Goal: Information Seeking & Learning: Learn about a topic

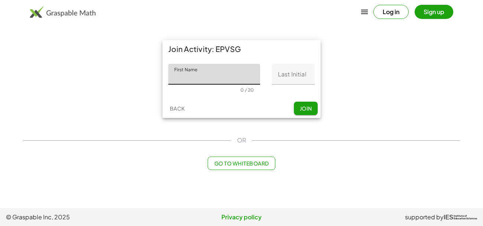
click at [387, 18] on button "Log in" at bounding box center [390, 12] width 35 height 14
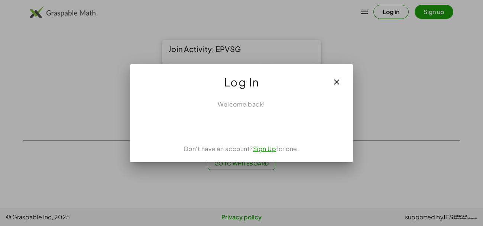
click at [335, 86] on icon "button" at bounding box center [336, 82] width 9 height 9
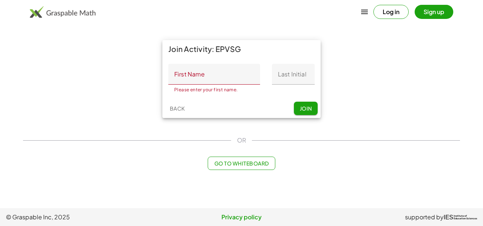
click at [445, 14] on button "Sign up" at bounding box center [433, 12] width 39 height 14
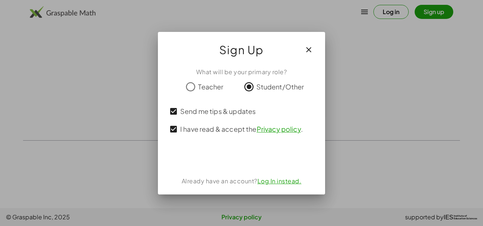
click at [309, 49] on icon "button" at bounding box center [308, 49] width 9 height 9
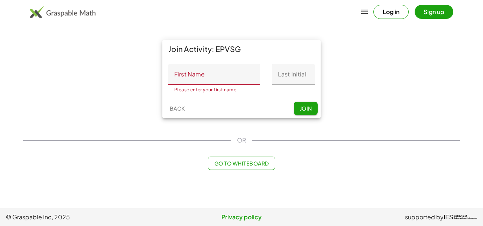
click at [342, 65] on div "Join Activity: EPVSG First Name First Name Please enter your first name. 0 / 20…" at bounding box center [242, 79] width 446 height 87
click at [174, 78] on input "First Name" at bounding box center [214, 74] width 92 height 21
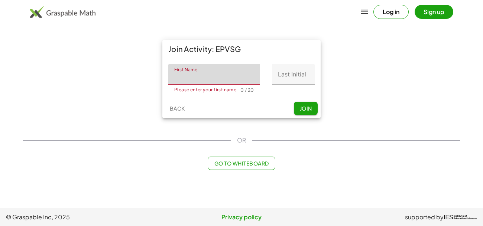
type input "****"
click at [299, 75] on input "Last Initial" at bounding box center [293, 74] width 43 height 21
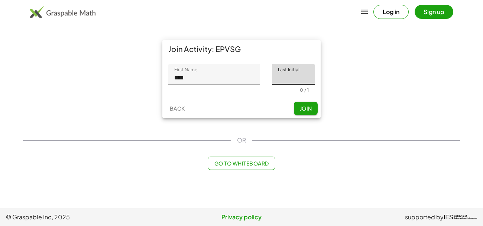
type input "*"
click at [307, 107] on span "Join" at bounding box center [305, 108] width 12 height 7
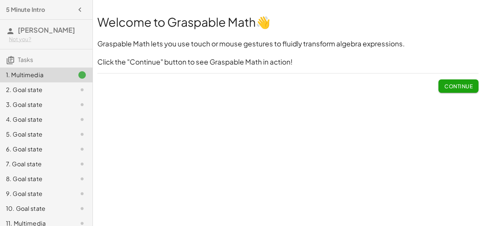
click at [470, 89] on span "Continue" at bounding box center [458, 86] width 28 height 7
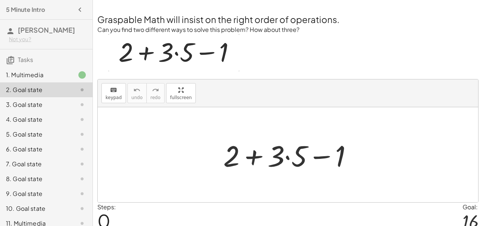
click at [286, 158] on div at bounding box center [290, 155] width 143 height 38
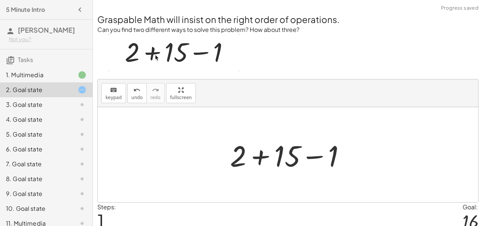
click at [261, 157] on div at bounding box center [290, 155] width 129 height 38
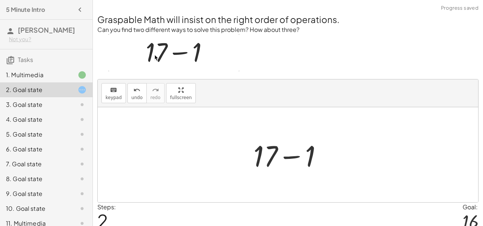
click at [296, 155] on div at bounding box center [291, 155] width 82 height 38
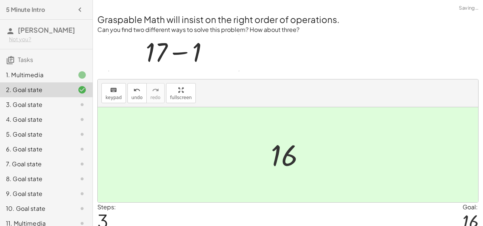
scroll to position [31, 0]
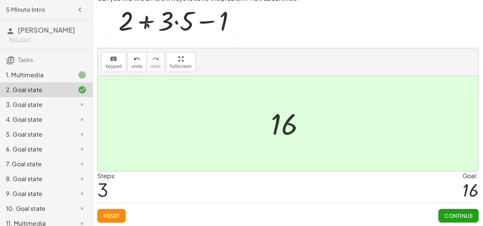
click at [462, 214] on span "Continue" at bounding box center [458, 215] width 28 height 7
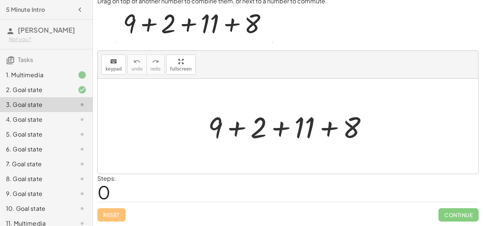
scroll to position [28, 0]
click at [274, 130] on div at bounding box center [290, 127] width 173 height 38
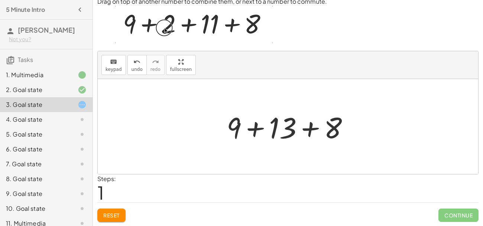
click at [312, 127] on div at bounding box center [291, 127] width 136 height 38
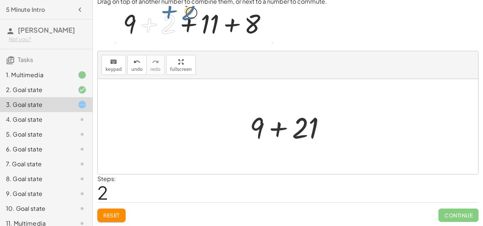
click at [277, 128] on div at bounding box center [290, 127] width 89 height 38
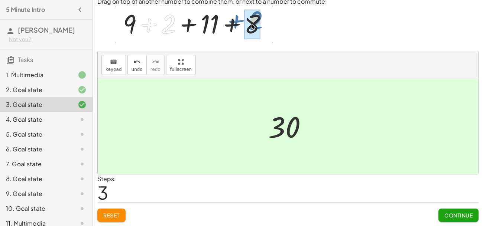
click at [450, 209] on button "Continue" at bounding box center [458, 215] width 40 height 13
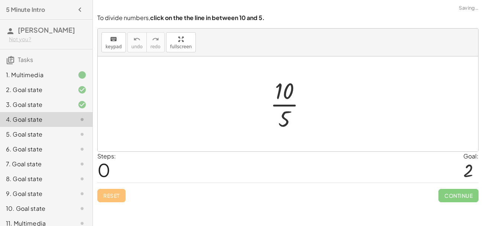
scroll to position [0, 0]
click at [286, 106] on div at bounding box center [290, 103] width 49 height 57
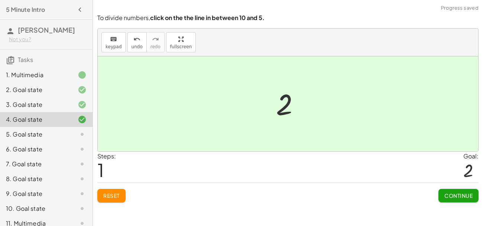
click at [446, 185] on div "Continue" at bounding box center [458, 192] width 40 height 19
click at [444, 189] on button "Continue" at bounding box center [458, 195] width 40 height 13
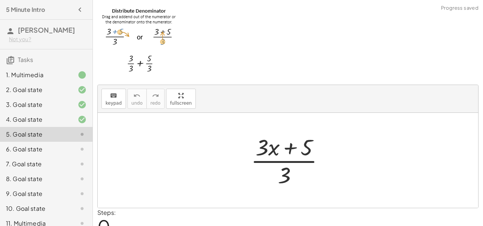
click at [295, 163] on div at bounding box center [290, 160] width 87 height 57
drag, startPoint x: 289, startPoint y: 173, endPoint x: 274, endPoint y: 140, distance: 36.4
click at [274, 140] on div at bounding box center [290, 160] width 87 height 57
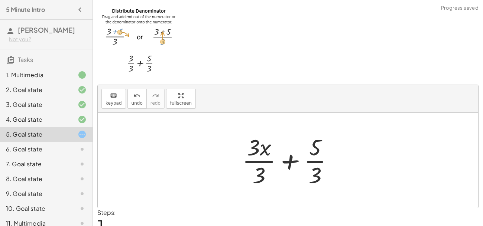
click at [262, 162] on div at bounding box center [290, 160] width 104 height 57
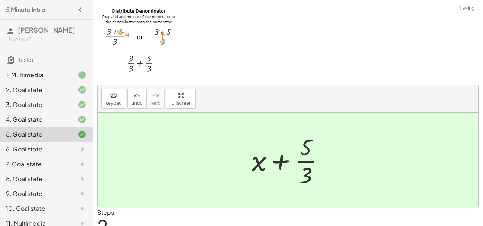
click at [283, 163] on div at bounding box center [291, 160] width 86 height 57
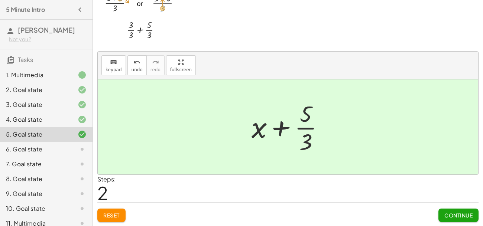
click at [450, 212] on span "Continue" at bounding box center [458, 215] width 28 height 7
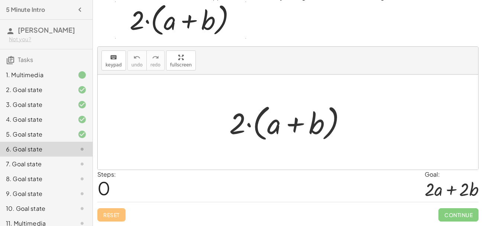
scroll to position [32, 0]
drag, startPoint x: 239, startPoint y: 124, endPoint x: 269, endPoint y: 125, distance: 30.5
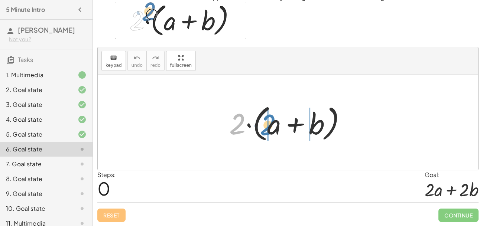
click at [269, 125] on div at bounding box center [290, 122] width 130 height 43
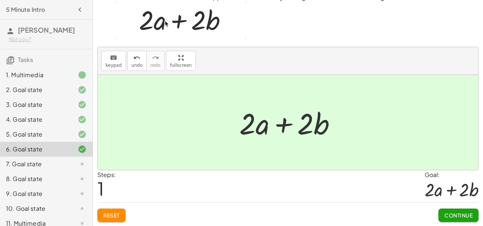
click at [465, 212] on span "Continue" at bounding box center [458, 215] width 28 height 7
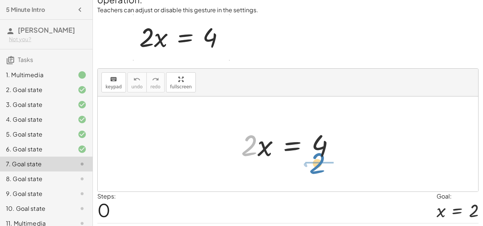
drag, startPoint x: 247, startPoint y: 151, endPoint x: 316, endPoint y: 170, distance: 72.2
click at [316, 170] on div "· 2 · 2 · x = 4" at bounding box center [288, 144] width 380 height 95
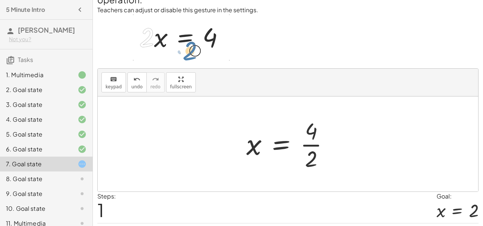
click at [313, 145] on div at bounding box center [291, 143] width 96 height 57
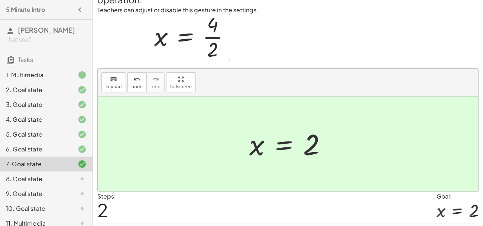
scroll to position [53, 0]
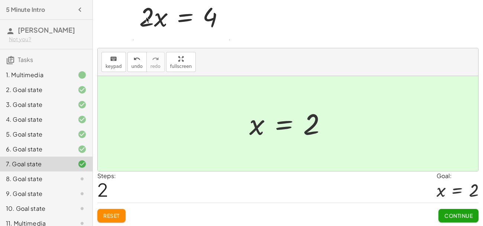
click at [445, 215] on span "Continue" at bounding box center [458, 215] width 28 height 7
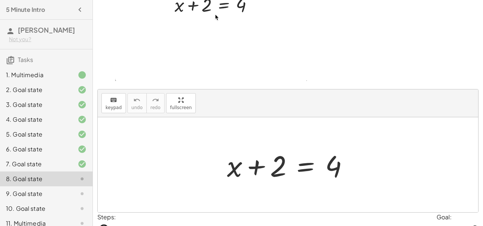
click at [257, 167] on div at bounding box center [290, 165] width 135 height 38
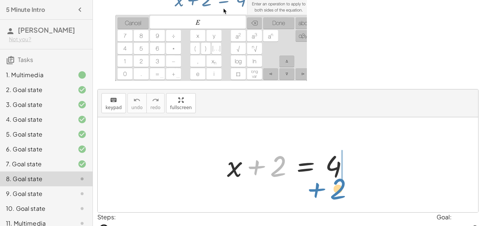
drag, startPoint x: 277, startPoint y: 165, endPoint x: 336, endPoint y: 184, distance: 61.5
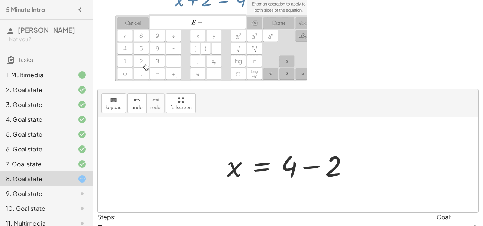
click at [313, 167] on div at bounding box center [290, 165] width 135 height 38
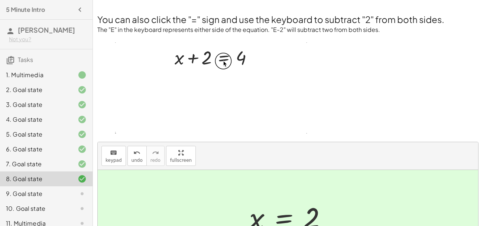
scroll to position [94, 0]
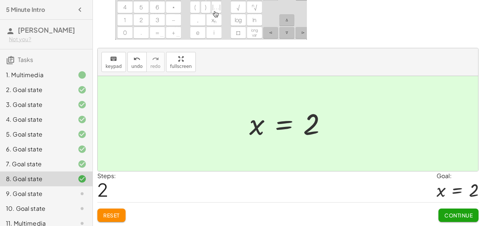
click at [443, 209] on button "Continue" at bounding box center [458, 215] width 40 height 13
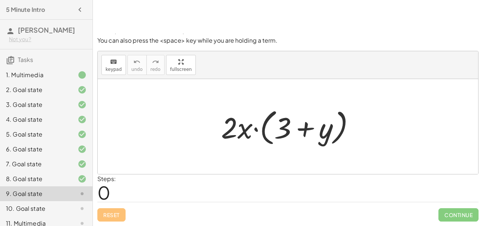
scroll to position [38, 0]
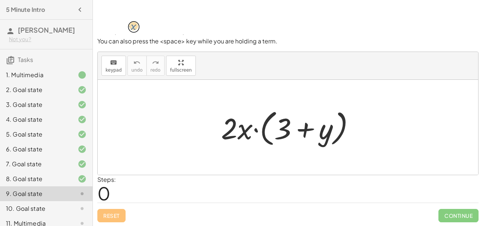
click at [256, 130] on div at bounding box center [290, 127] width 147 height 43
drag, startPoint x: 286, startPoint y: 133, endPoint x: 337, endPoint y: 134, distance: 51.6
click at [337, 134] on div at bounding box center [290, 127] width 147 height 43
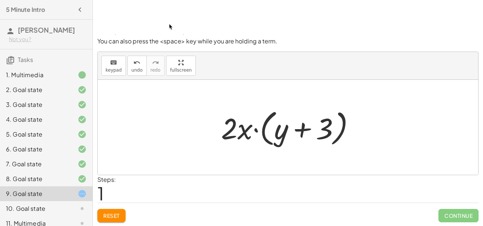
click at [113, 217] on span "Reset" at bounding box center [111, 215] width 16 height 7
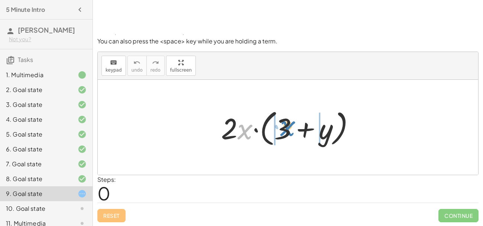
drag, startPoint x: 238, startPoint y: 135, endPoint x: 281, endPoint y: 132, distance: 42.8
click at [281, 132] on div at bounding box center [290, 127] width 147 height 43
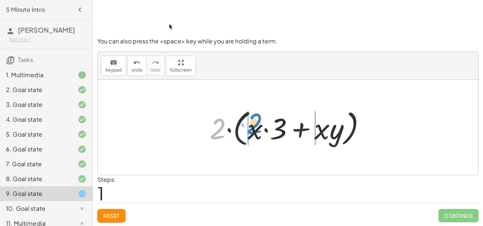
drag, startPoint x: 215, startPoint y: 129, endPoint x: 246, endPoint y: 127, distance: 31.3
click at [246, 127] on div at bounding box center [290, 127] width 169 height 43
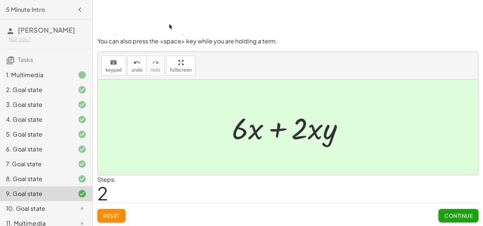
click at [441, 214] on button "Continue" at bounding box center [458, 215] width 40 height 13
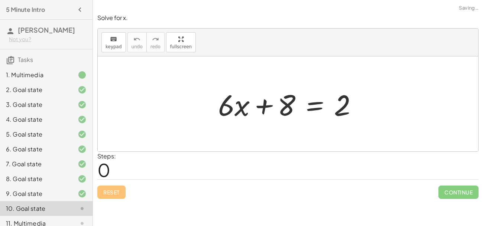
scroll to position [0, 0]
click at [282, 111] on div at bounding box center [290, 104] width 153 height 38
drag, startPoint x: 283, startPoint y: 110, endPoint x: 342, endPoint y: 110, distance: 58.3
click at [342, 110] on div at bounding box center [290, 104] width 153 height 38
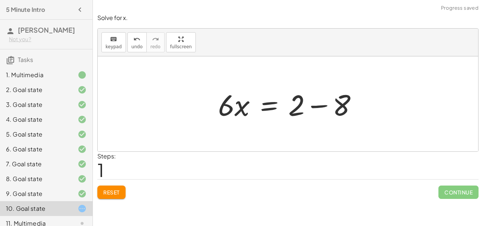
click at [319, 108] on div at bounding box center [290, 104] width 153 height 38
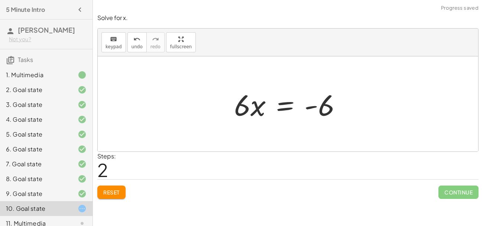
click at [254, 107] on div at bounding box center [290, 104] width 121 height 38
drag, startPoint x: 244, startPoint y: 107, endPoint x: 311, endPoint y: 110, distance: 66.9
click at [311, 110] on div at bounding box center [290, 104] width 121 height 38
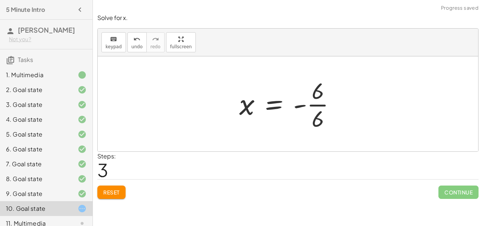
click at [316, 105] on div at bounding box center [290, 103] width 110 height 57
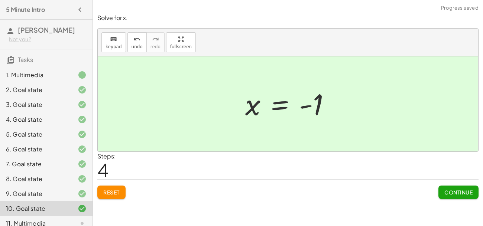
click at [443, 191] on button "Continue" at bounding box center [458, 192] width 40 height 13
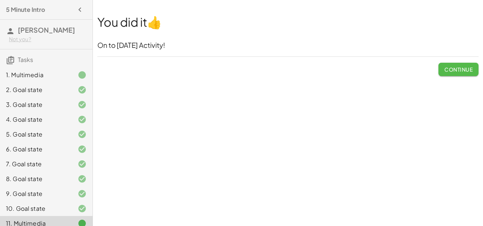
click at [454, 67] on span "Continue" at bounding box center [458, 69] width 28 height 7
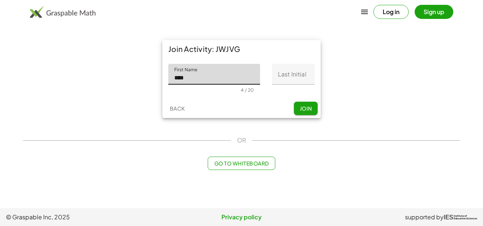
type input "****"
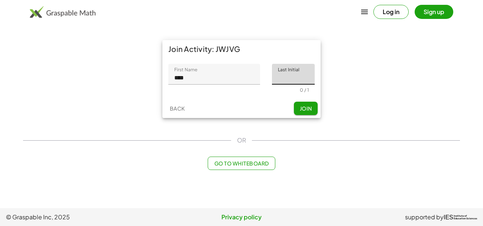
click at [293, 77] on input "Last Initial" at bounding box center [293, 74] width 43 height 21
type input "*"
click at [307, 108] on span "Join" at bounding box center [305, 108] width 12 height 7
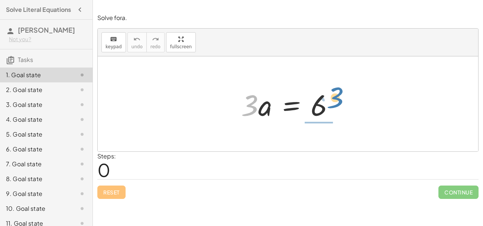
drag, startPoint x: 253, startPoint y: 104, endPoint x: 339, endPoint y: 99, distance: 86.3
click at [339, 99] on div at bounding box center [290, 104] width 106 height 38
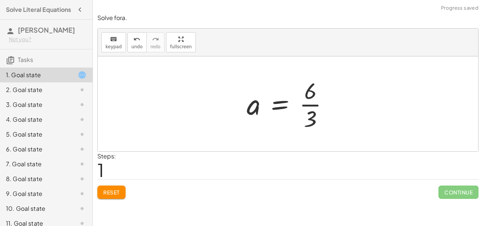
click at [313, 106] on div at bounding box center [290, 103] width 95 height 57
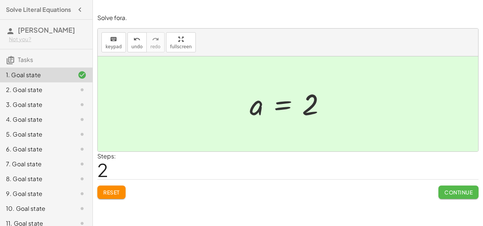
click at [443, 194] on button "Continue" at bounding box center [458, 192] width 40 height 13
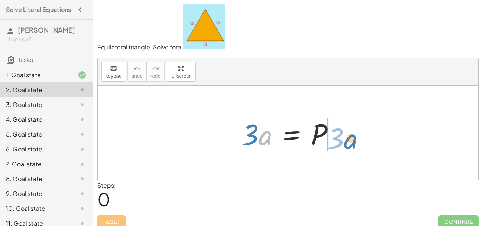
drag, startPoint x: 265, startPoint y: 137, endPoint x: 351, endPoint y: 140, distance: 85.5
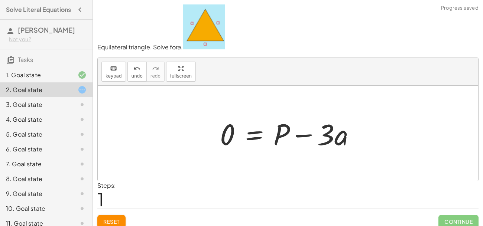
click at [307, 136] on div at bounding box center [290, 133] width 149 height 38
click at [117, 219] on span "Reset" at bounding box center [111, 221] width 16 height 7
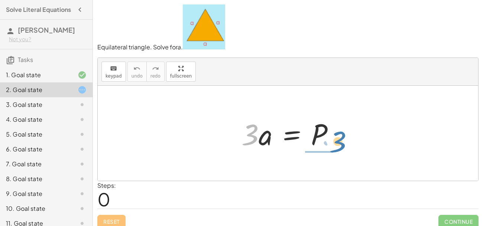
drag, startPoint x: 254, startPoint y: 132, endPoint x: 345, endPoint y: 138, distance: 91.2
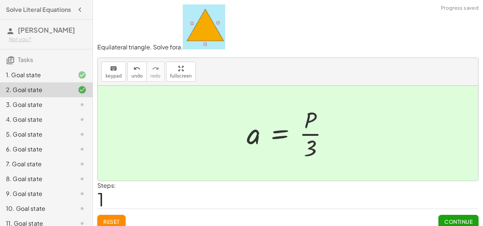
scroll to position [6, 0]
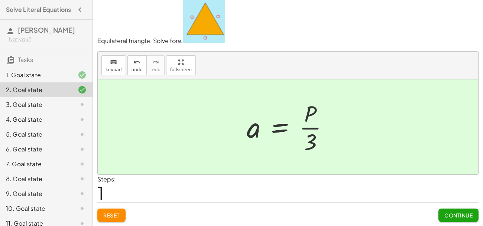
click at [462, 221] on button "Continue" at bounding box center [458, 215] width 40 height 13
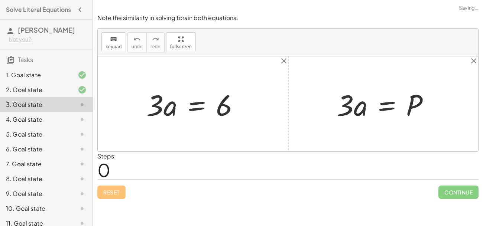
scroll to position [0, 0]
drag, startPoint x: 152, startPoint y: 108, endPoint x: 251, endPoint y: 109, distance: 99.2
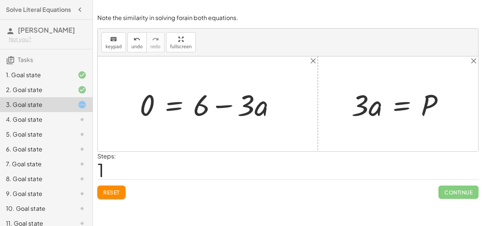
click at [111, 197] on button "Reset" at bounding box center [111, 192] width 28 height 13
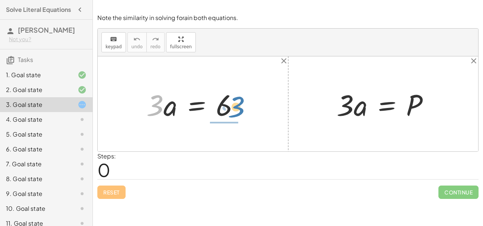
drag, startPoint x: 154, startPoint y: 110, endPoint x: 235, endPoint y: 112, distance: 81.3
click at [235, 112] on div at bounding box center [196, 104] width 106 height 38
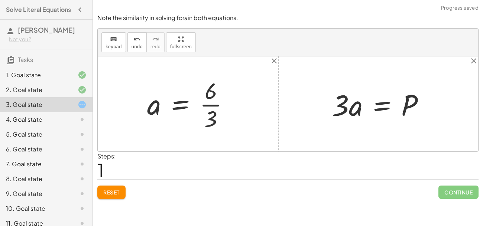
click at [210, 108] on div at bounding box center [190, 103] width 95 height 57
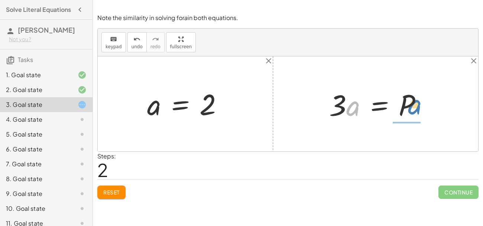
drag, startPoint x: 351, startPoint y: 107, endPoint x: 413, endPoint y: 106, distance: 62.4
click at [413, 106] on div at bounding box center [378, 104] width 106 height 38
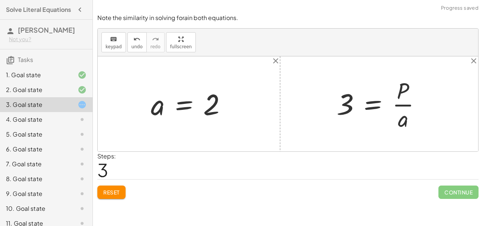
click at [412, 106] on div at bounding box center [382, 103] width 98 height 57
click at [405, 104] on div at bounding box center [382, 103] width 98 height 57
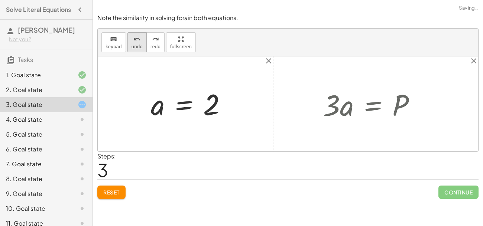
click at [140, 38] on button "undo undo" at bounding box center [136, 42] width 19 height 20
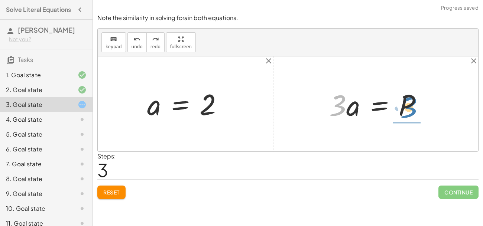
drag, startPoint x: 338, startPoint y: 104, endPoint x: 411, endPoint y: 106, distance: 73.2
click at [411, 106] on div at bounding box center [378, 104] width 106 height 38
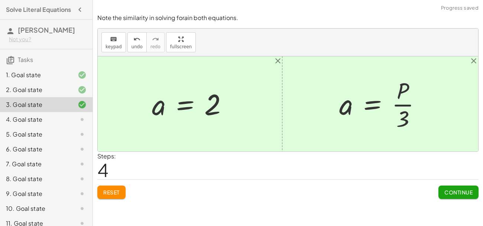
click at [409, 105] on div at bounding box center [382, 103] width 95 height 57
click at [453, 193] on span "Continue" at bounding box center [458, 192] width 28 height 7
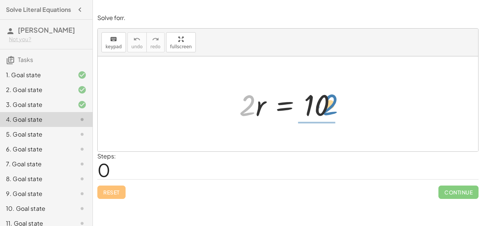
drag, startPoint x: 244, startPoint y: 107, endPoint x: 327, endPoint y: 107, distance: 82.4
click at [327, 107] on div at bounding box center [290, 104] width 110 height 38
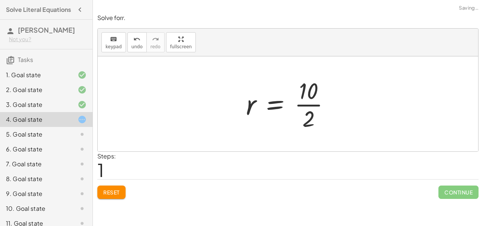
click at [327, 105] on div at bounding box center [290, 103] width 97 height 57
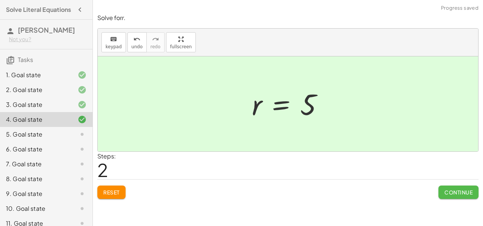
click at [453, 196] on button "Continue" at bounding box center [458, 192] width 40 height 13
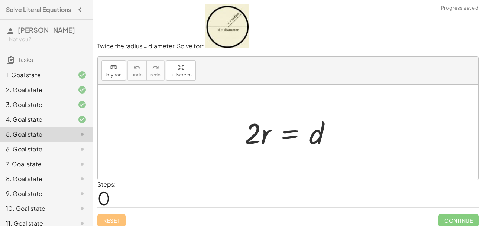
scroll to position [1, 0]
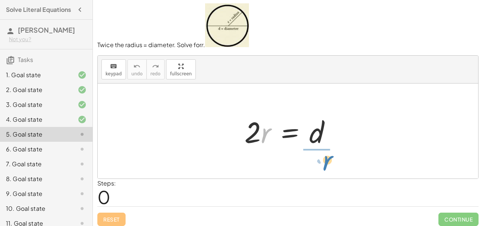
drag, startPoint x: 263, startPoint y: 134, endPoint x: 323, endPoint y: 162, distance: 66.5
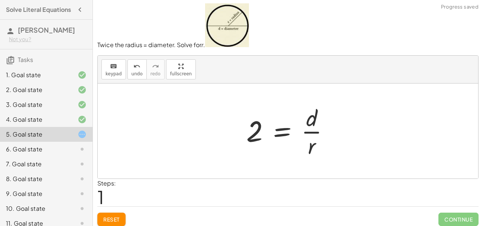
click at [312, 131] on div at bounding box center [291, 130] width 96 height 57
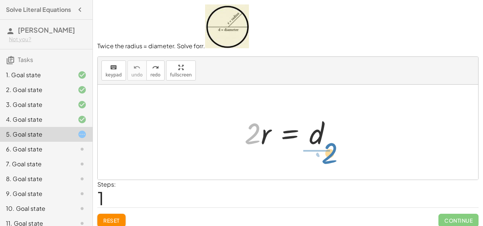
drag, startPoint x: 250, startPoint y: 130, endPoint x: 326, endPoint y: 149, distance: 79.4
click at [326, 149] on div at bounding box center [291, 132] width 100 height 38
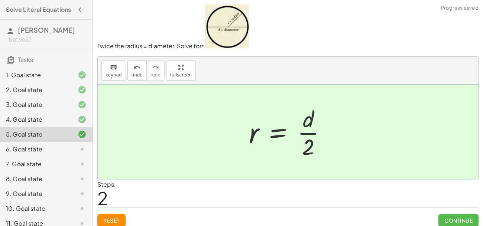
click at [455, 220] on span "Continue" at bounding box center [458, 220] width 28 height 7
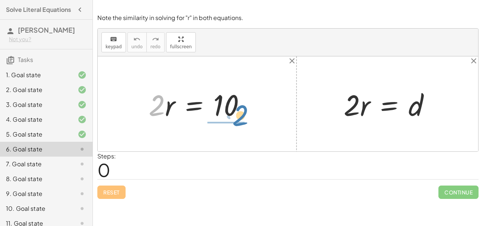
drag, startPoint x: 157, startPoint y: 105, endPoint x: 239, endPoint y: 115, distance: 82.3
click at [239, 115] on div at bounding box center [200, 104] width 110 height 38
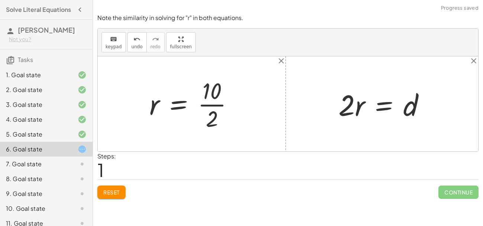
click at [221, 106] on div at bounding box center [194, 103] width 97 height 57
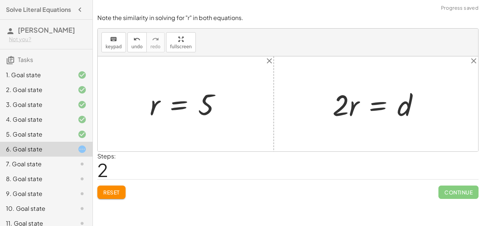
click at [345, 115] on div at bounding box center [379, 104] width 100 height 38
drag, startPoint x: 352, startPoint y: 111, endPoint x: 414, endPoint y: 131, distance: 64.7
click at [414, 131] on div "· 2 · r = 10 r = · 10 · 2 r = 5 · r · 2 · 2 · r = d" at bounding box center [288, 103] width 380 height 95
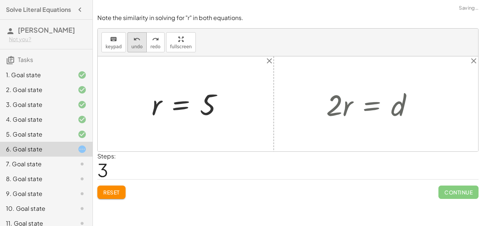
click at [134, 37] on icon "undo" at bounding box center [136, 39] width 7 height 9
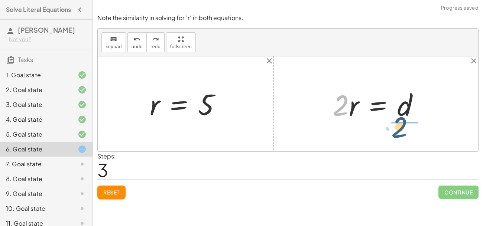
drag, startPoint x: 342, startPoint y: 108, endPoint x: 403, endPoint y: 130, distance: 65.1
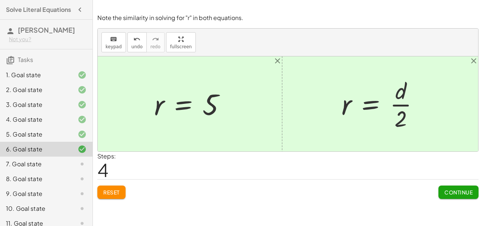
click at [468, 186] on button "Continue" at bounding box center [458, 192] width 40 height 13
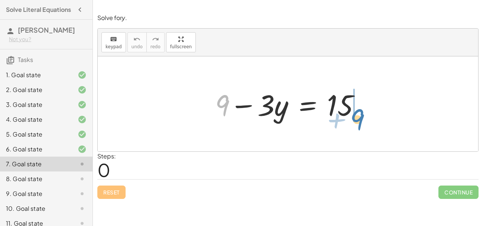
drag, startPoint x: 226, startPoint y: 110, endPoint x: 360, endPoint y: 124, distance: 135.2
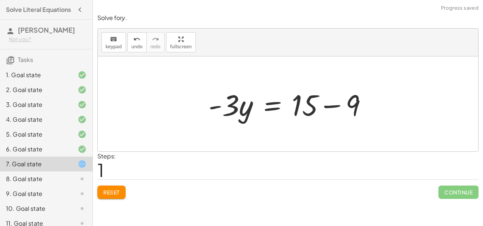
click at [328, 107] on div at bounding box center [291, 104] width 172 height 38
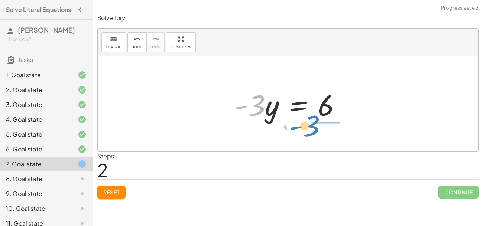
drag, startPoint x: 251, startPoint y: 109, endPoint x: 308, endPoint y: 131, distance: 61.1
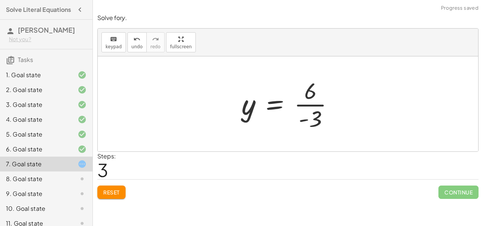
click at [306, 104] on div at bounding box center [290, 103] width 105 height 57
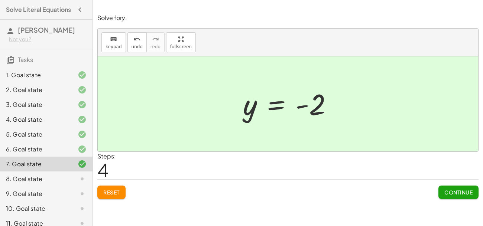
scroll to position [96, 0]
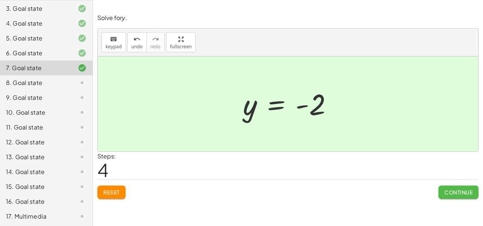
click at [449, 193] on span "Continue" at bounding box center [458, 192] width 28 height 7
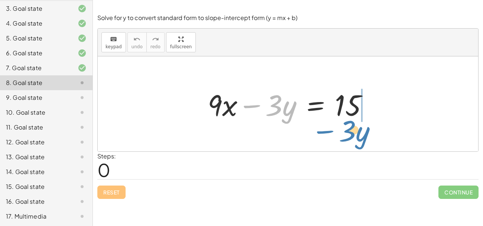
drag, startPoint x: 248, startPoint y: 106, endPoint x: 322, endPoint y: 133, distance: 78.1
click at [322, 133] on div "− · 3 · y + · 9 · x − · 3 · y = 15" at bounding box center [288, 103] width 380 height 95
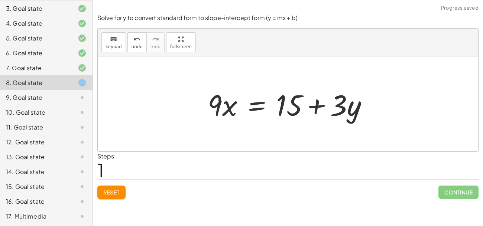
click at [311, 105] on div at bounding box center [290, 104] width 173 height 38
drag, startPoint x: 217, startPoint y: 105, endPoint x: 342, endPoint y: 117, distance: 126.1
click at [342, 117] on div at bounding box center [290, 104] width 173 height 38
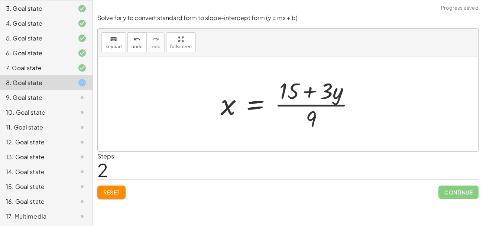
click at [321, 102] on div at bounding box center [290, 103] width 147 height 57
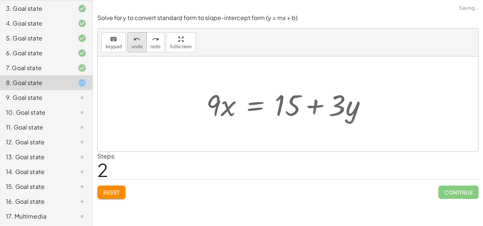
click at [137, 45] on span "undo" at bounding box center [136, 46] width 11 height 5
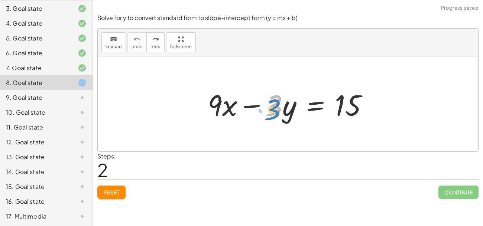
drag, startPoint x: 272, startPoint y: 113, endPoint x: 270, endPoint y: 116, distance: 4.2
click at [270, 116] on div at bounding box center [290, 104] width 173 height 38
drag, startPoint x: 270, startPoint y: 110, endPoint x: 351, endPoint y: 131, distance: 84.3
click at [351, 131] on div "· 3 + · 9 · x − · 3 · y = 15" at bounding box center [288, 103] width 380 height 95
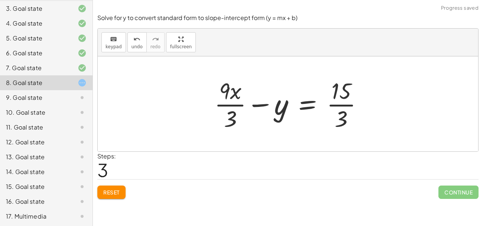
click at [347, 110] on div at bounding box center [292, 103] width 162 height 57
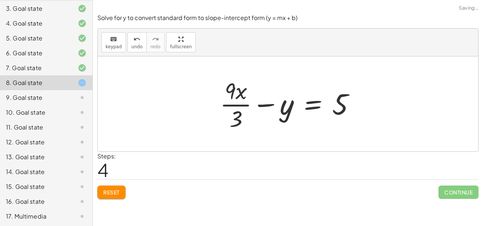
click at [240, 104] on div at bounding box center [290, 103] width 149 height 57
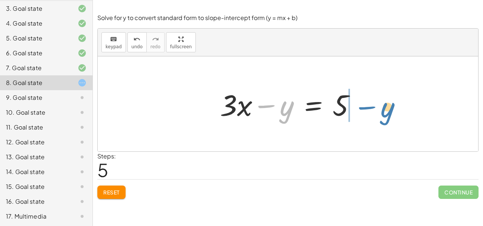
drag, startPoint x: 264, startPoint y: 103, endPoint x: 365, endPoint y: 105, distance: 101.0
click at [365, 105] on div at bounding box center [290, 104] width 149 height 38
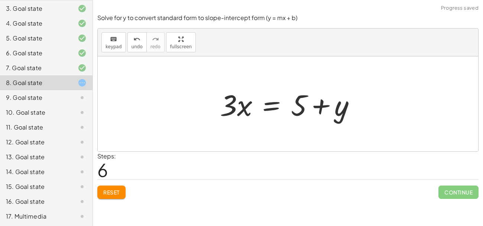
click at [317, 109] on div at bounding box center [290, 104] width 149 height 38
drag, startPoint x: 234, startPoint y: 113, endPoint x: 341, endPoint y: 147, distance: 112.7
click at [341, 147] on div "+ · 9 · x − · 3 · y = 15 + · 9 · x · 3 − y = · 15 · 3 + · 9 · x · 3 − y = 5 + ·…" at bounding box center [288, 103] width 380 height 95
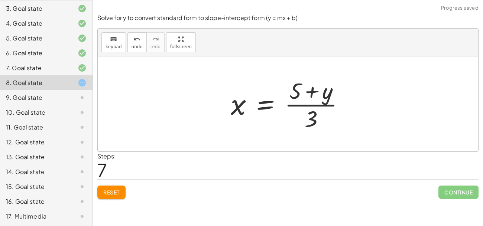
click at [316, 105] on div at bounding box center [290, 103] width 127 height 57
click at [116, 187] on button "Reset" at bounding box center [111, 192] width 28 height 13
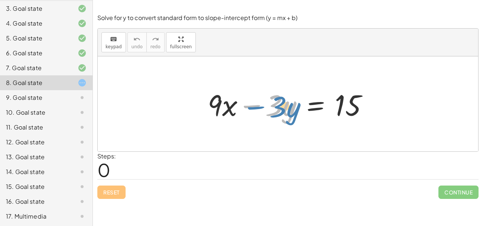
click at [253, 110] on div at bounding box center [290, 104] width 173 height 38
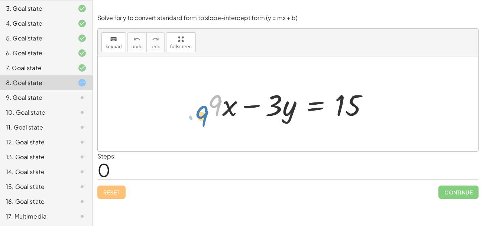
drag, startPoint x: 216, startPoint y: 109, endPoint x: 214, endPoint y: 115, distance: 7.0
click at [214, 115] on div at bounding box center [290, 104] width 173 height 38
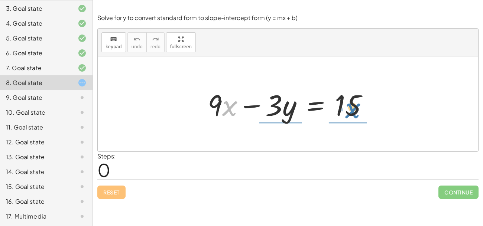
drag, startPoint x: 223, startPoint y: 114, endPoint x: 346, endPoint y: 116, distance: 122.9
click at [346, 116] on div at bounding box center [290, 104] width 173 height 38
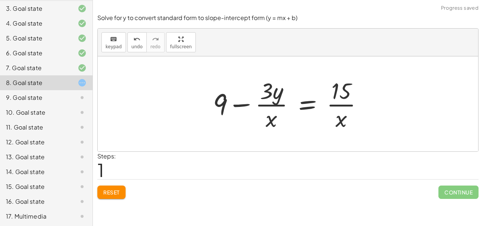
click at [347, 104] on div at bounding box center [290, 103] width 163 height 57
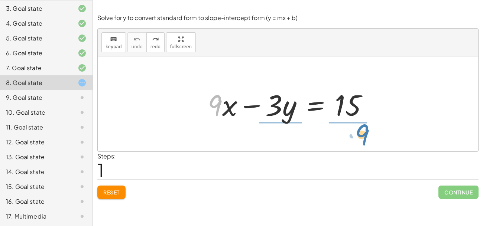
drag, startPoint x: 218, startPoint y: 115, endPoint x: 365, endPoint y: 144, distance: 150.0
click at [365, 144] on div "· 9 + · x + · 9 · x − · 3 · y = 15" at bounding box center [288, 103] width 380 height 95
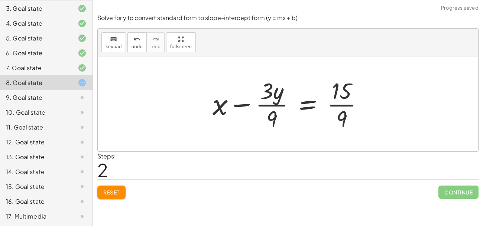
click at [276, 104] on div at bounding box center [291, 103] width 164 height 57
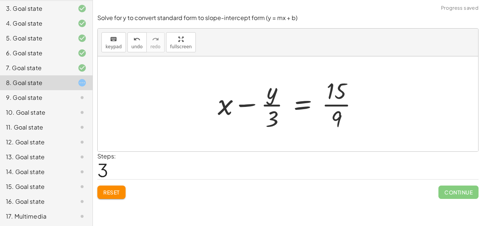
click at [339, 106] on div at bounding box center [291, 103] width 154 height 57
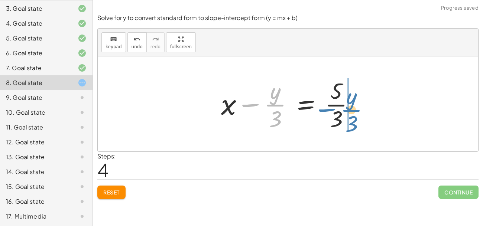
drag, startPoint x: 248, startPoint y: 107, endPoint x: 332, endPoint y: 111, distance: 83.6
click at [332, 111] on div at bounding box center [290, 103] width 147 height 57
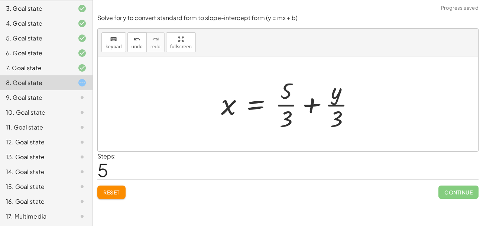
click at [283, 107] on div at bounding box center [290, 103] width 147 height 57
click at [338, 104] on div at bounding box center [290, 103] width 147 height 57
click at [134, 40] on icon "undo" at bounding box center [136, 39] width 7 height 9
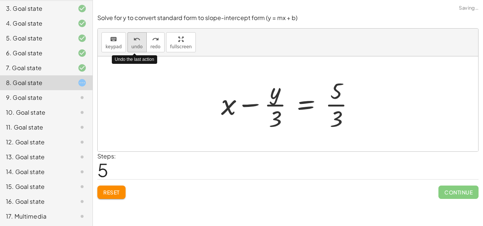
click at [134, 40] on icon "undo" at bounding box center [136, 39] width 7 height 9
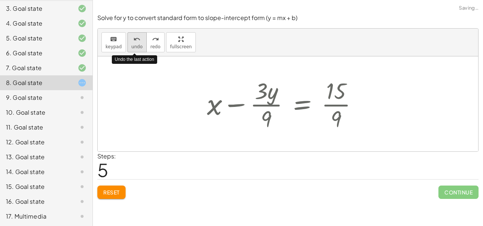
click at [134, 40] on icon "undo" at bounding box center [136, 39] width 7 height 9
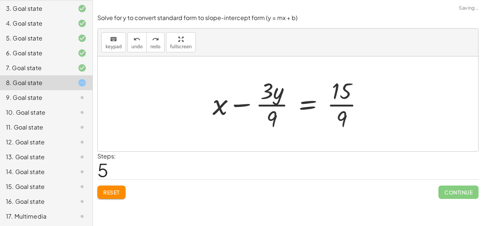
click at [102, 196] on button "Reset" at bounding box center [111, 192] width 28 height 13
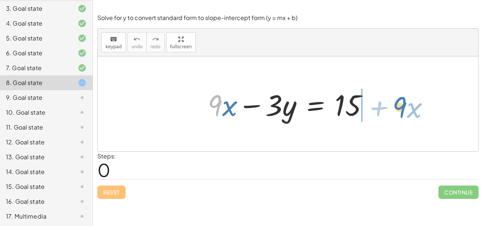
drag, startPoint x: 213, startPoint y: 111, endPoint x: 398, endPoint y: 113, distance: 185.0
click at [398, 113] on div "· 9 + · x + · 9 · x − · 3 · y = 15" at bounding box center [288, 103] width 380 height 95
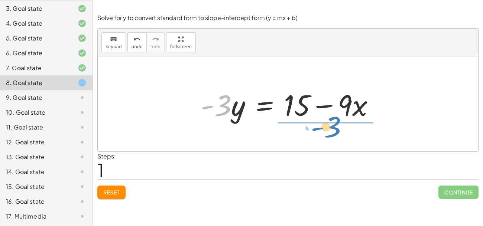
drag, startPoint x: 224, startPoint y: 107, endPoint x: 332, endPoint y: 127, distance: 109.9
click at [332, 127] on div "+ · 9 · x − · 3 · y = 15 · - 3 · 9 · x · 3 · y = 15 - + −" at bounding box center [288, 103] width 380 height 95
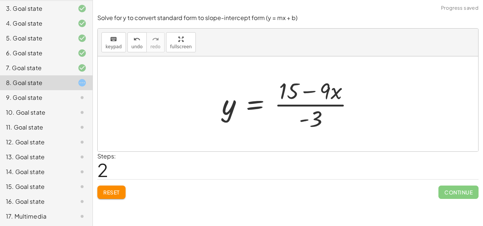
click at [312, 106] on div at bounding box center [290, 103] width 145 height 57
click at [300, 96] on div at bounding box center [290, 103] width 145 height 57
drag, startPoint x: 309, startPoint y: 115, endPoint x: 197, endPoint y: 110, distance: 111.9
click at [197, 110] on div "+ · 9 · x − · 3 · y = 15 · - 3 · y = + 15 − · 9 · x - · 9 · x · 3 y = 15 - + − …" at bounding box center [288, 103] width 380 height 95
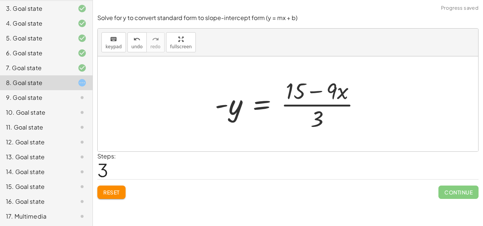
click at [107, 194] on span "Reset" at bounding box center [111, 192] width 16 height 7
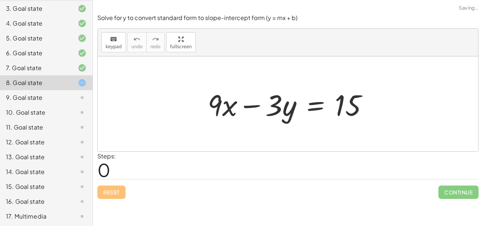
click at [107, 194] on div "Reset Continue" at bounding box center [287, 189] width 381 height 20
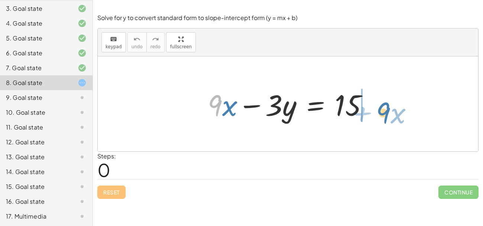
drag, startPoint x: 212, startPoint y: 104, endPoint x: 380, endPoint y: 112, distance: 168.4
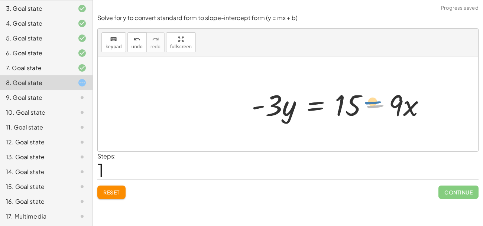
drag, startPoint x: 380, startPoint y: 112, endPoint x: 378, endPoint y: 107, distance: 5.3
click at [378, 107] on div at bounding box center [341, 104] width 187 height 38
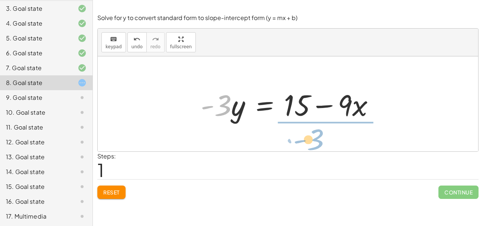
drag, startPoint x: 219, startPoint y: 95, endPoint x: 312, endPoint y: 129, distance: 98.6
click at [312, 129] on div "+ · 9 · x − · 3 · y = 15 · - 3 · 9 · x · 3 · y = 15 - + −" at bounding box center [288, 103] width 380 height 95
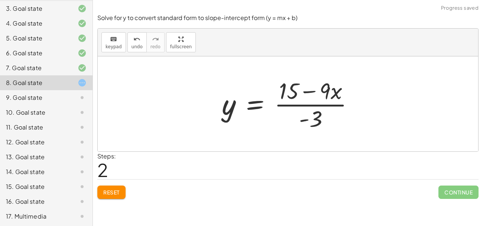
click at [311, 107] on div at bounding box center [290, 103] width 145 height 57
click at [133, 36] on icon "undo" at bounding box center [136, 39] width 7 height 9
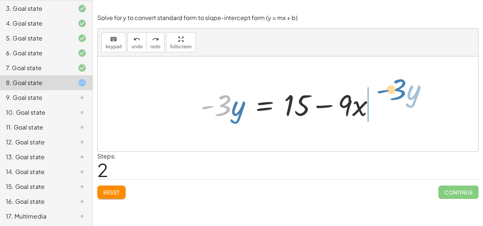
drag, startPoint x: 220, startPoint y: 102, endPoint x: 395, endPoint y: 86, distance: 176.0
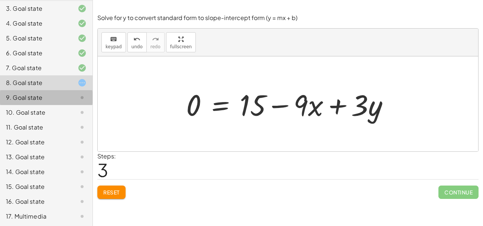
click at [56, 95] on div "9. Goal state" at bounding box center [36, 97] width 60 height 9
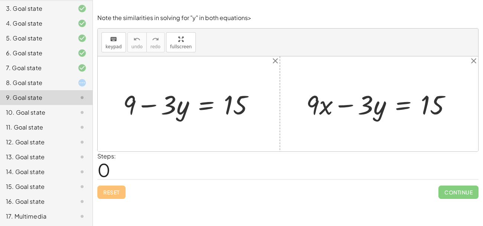
scroll to position [0, 0]
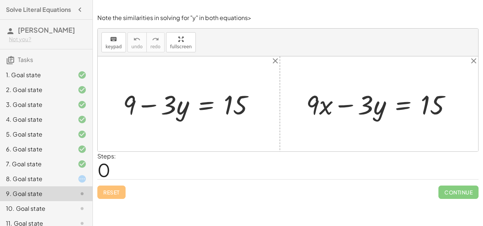
click at [29, 142] on div "4. Goal state" at bounding box center [46, 149] width 92 height 15
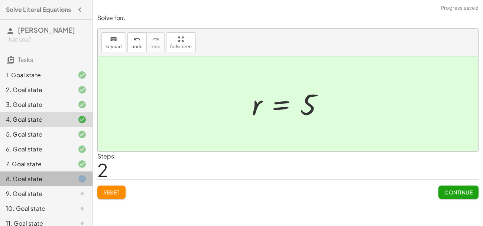
click at [45, 175] on div "8. Goal state" at bounding box center [36, 179] width 60 height 9
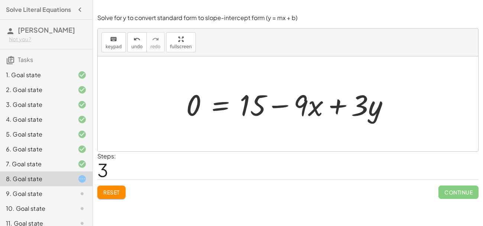
click at [120, 198] on button "Reset" at bounding box center [111, 192] width 28 height 13
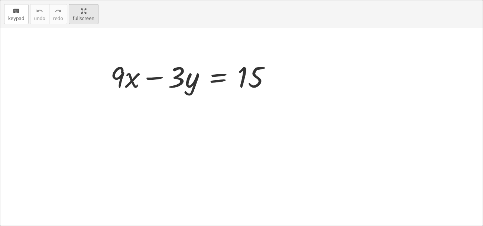
click at [167, 90] on div "keyboard keypad undo undo redo redo fullscreen + · 9 · x − · 3 · y = 15 ×" at bounding box center [241, 112] width 482 height 225
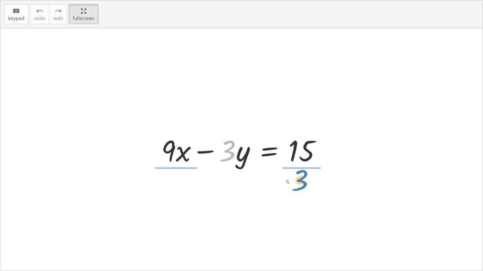
drag, startPoint x: 225, startPoint y: 156, endPoint x: 298, endPoint y: 186, distance: 78.6
click at [298, 186] on div "· 3 − · y + · 9 · x − · 3 · y = 15" at bounding box center [241, 149] width 482 height 243
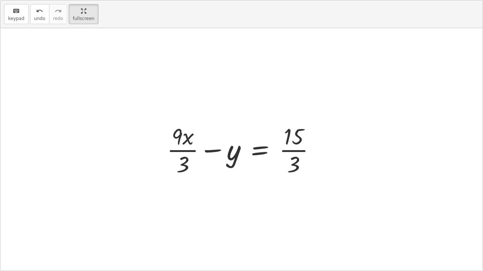
click at [293, 152] on div at bounding box center [244, 149] width 162 height 57
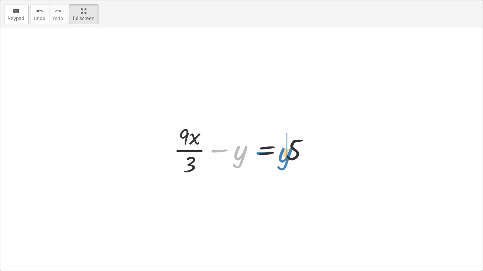
drag, startPoint x: 217, startPoint y: 153, endPoint x: 260, endPoint y: 156, distance: 43.9
click at [260, 156] on div at bounding box center [244, 149] width 149 height 57
click at [271, 152] on div at bounding box center [244, 149] width 149 height 57
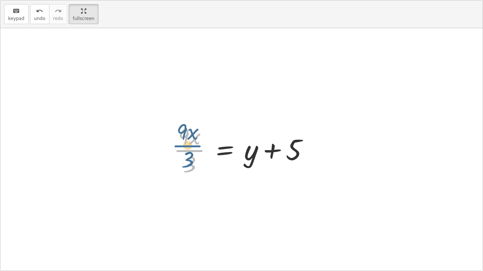
drag, startPoint x: 194, startPoint y: 152, endPoint x: 192, endPoint y: 147, distance: 5.7
click at [192, 147] on div at bounding box center [244, 149] width 149 height 57
click at [193, 152] on div at bounding box center [244, 149] width 149 height 57
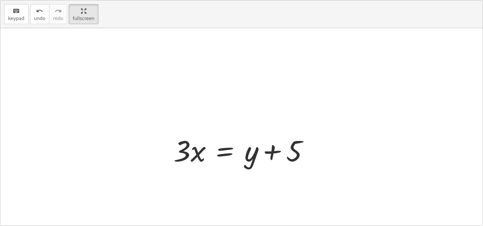
scroll to position [36, 0]
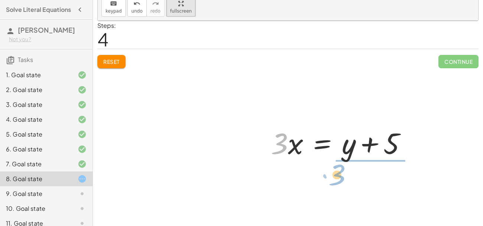
drag, startPoint x: 282, startPoint y: 150, endPoint x: 341, endPoint y: 182, distance: 67.5
click at [341, 182] on div "+ · 9 · x − · 3 · y = 15 + · 9 · x · 3 − y = · 15 · 3 + · 9 · x · 3 − y = 5 · 9…" at bounding box center [288, 123] width 380 height 205
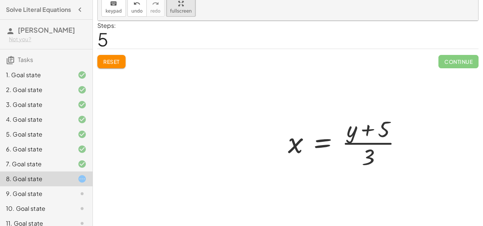
click at [454, 62] on div at bounding box center [288, 123] width 380 height 205
click at [367, 145] on div at bounding box center [347, 142] width 127 height 57
click at [109, 67] on div at bounding box center [288, 123] width 380 height 205
click at [111, 65] on div at bounding box center [288, 123] width 380 height 205
click at [109, 58] on div at bounding box center [288, 123] width 380 height 205
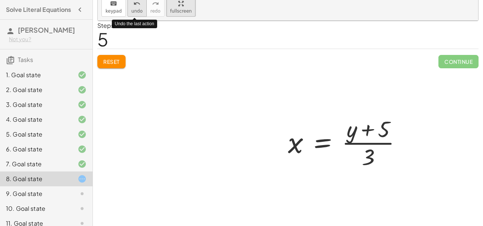
click at [140, 10] on button "undo undo" at bounding box center [136, 7] width 19 height 20
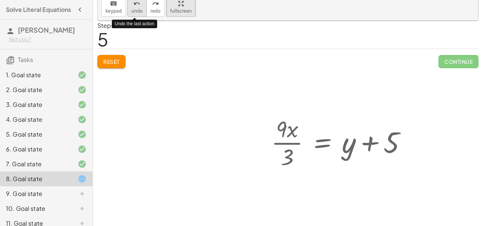
click at [140, 10] on button "undo undo" at bounding box center [136, 7] width 19 height 20
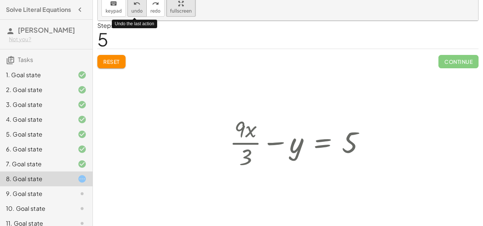
click at [140, 10] on button "undo undo" at bounding box center [136, 7] width 19 height 20
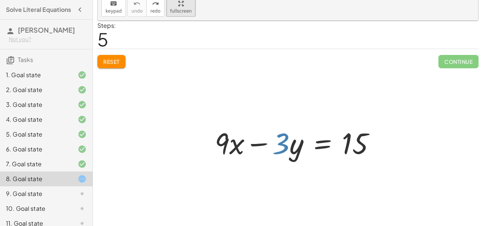
click at [246, 123] on div at bounding box center [297, 142] width 173 height 38
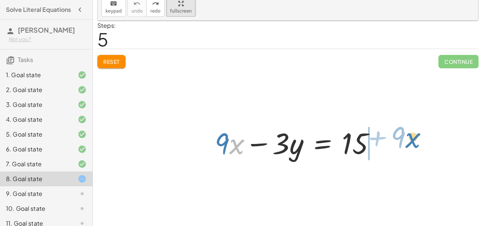
drag, startPoint x: 238, startPoint y: 144, endPoint x: 414, endPoint y: 138, distance: 176.5
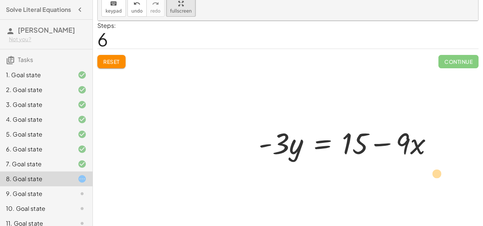
drag, startPoint x: 414, startPoint y: 147, endPoint x: 432, endPoint y: 173, distance: 32.0
click at [383, 144] on div at bounding box center [348, 142] width 187 height 38
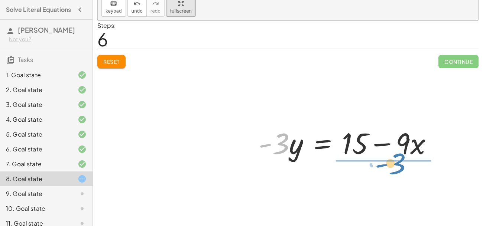
drag, startPoint x: 285, startPoint y: 147, endPoint x: 402, endPoint y: 167, distance: 118.7
click at [402, 167] on div "+ · 9 · x − · 3 · y = 15 · - 3 · 9 · x · 3 · y = 15 - + −" at bounding box center [288, 123] width 380 height 205
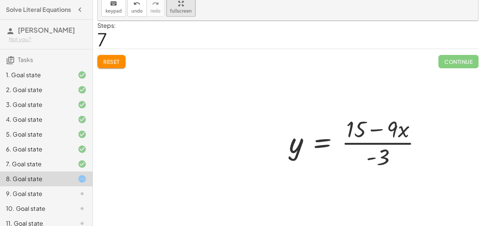
click at [384, 144] on div at bounding box center [357, 142] width 145 height 57
click at [76, 206] on div at bounding box center [76, 208] width 21 height 9
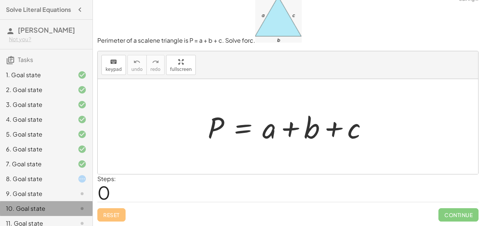
scroll to position [0, 0]
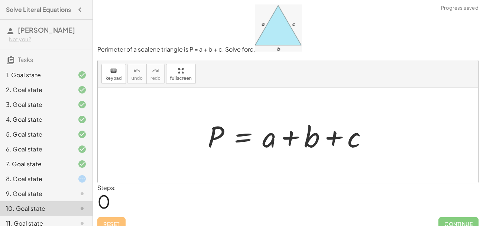
click at [78, 214] on div "10. Goal state" at bounding box center [46, 208] width 92 height 15
click at [287, 141] on div at bounding box center [290, 136] width 173 height 38
drag, startPoint x: 216, startPoint y: 137, endPoint x: 270, endPoint y: 139, distance: 53.5
click at [270, 139] on div at bounding box center [290, 136] width 173 height 38
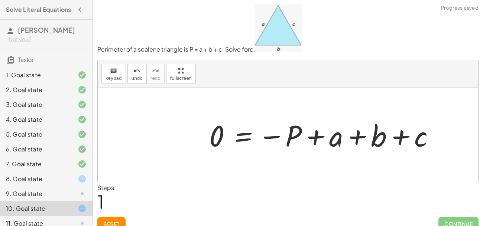
click at [308, 141] on div at bounding box center [324, 135] width 239 height 37
